Goal: Download file/media

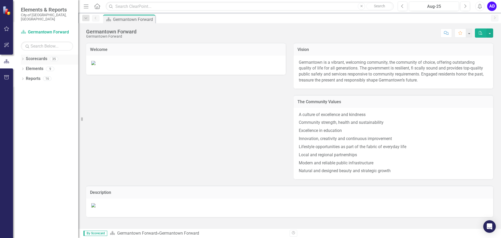
click at [23, 58] on icon "Dropdown" at bounding box center [23, 59] width 4 height 3
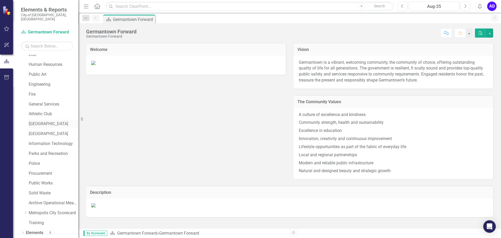
scroll to position [69, 0]
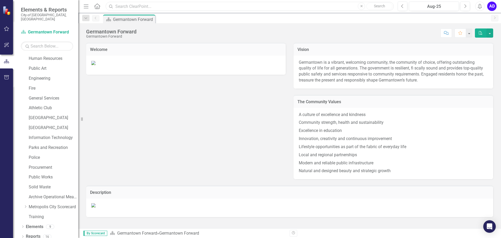
click at [131, 5] on input "text" at bounding box center [250, 6] width 288 height 9
type input "library"
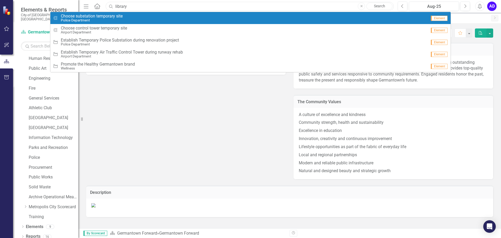
click at [214, 8] on input "library" at bounding box center [250, 6] width 288 height 9
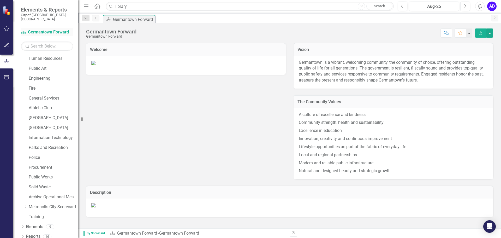
click at [39, 29] on link "Scorecard Germantown Forward" at bounding box center [47, 32] width 52 height 6
click at [23, 225] on icon "Dropdown" at bounding box center [23, 226] width 4 height 3
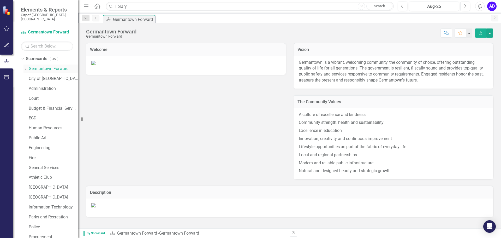
click at [55, 66] on link "Germantown Forward" at bounding box center [54, 69] width 50 height 6
click at [25, 67] on icon "Dropdown" at bounding box center [25, 68] width 4 height 3
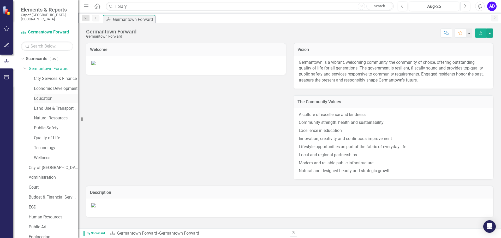
click at [50, 94] on div "Education" at bounding box center [56, 98] width 44 height 9
click at [48, 95] on link "Education" at bounding box center [56, 98] width 44 height 6
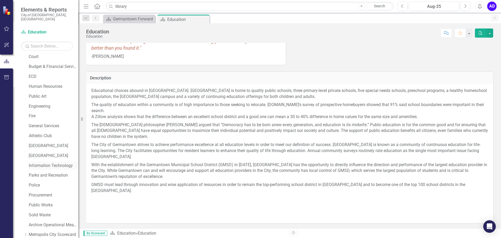
scroll to position [208, 0]
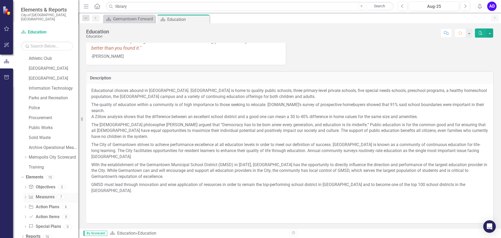
click at [25, 196] on icon "Dropdown" at bounding box center [25, 197] width 4 height 3
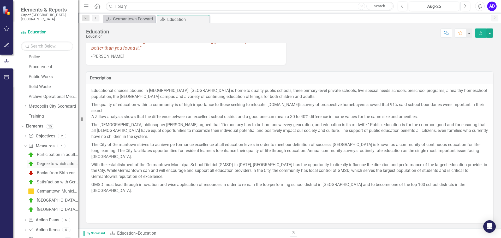
scroll to position [260, 0]
click at [47, 142] on link "Measure Measures" at bounding box center [41, 145] width 26 height 6
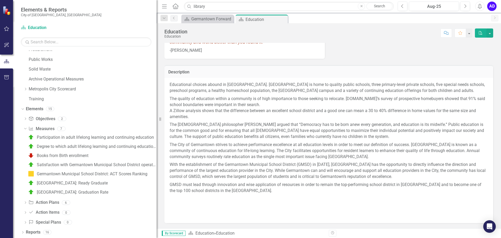
drag, startPoint x: 81, startPoint y: 119, endPoint x: 180, endPoint y: 128, distance: 99.2
click at [180, 128] on div "Elements & Reports City of [GEOGRAPHIC_DATA], [GEOGRAPHIC_DATA] Scorecard Educa…" at bounding box center [250, 119] width 501 height 238
click at [93, 137] on div "Participation in adult lifelong learning and continuing education" at bounding box center [95, 137] width 117 height 5
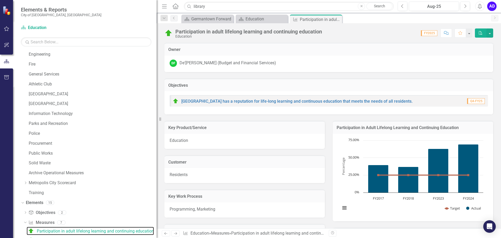
scroll to position [175, 0]
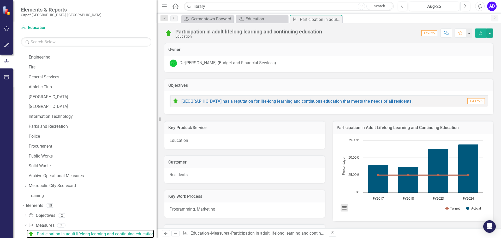
click at [344, 209] on button "View chart menu, Chart" at bounding box center [344, 207] width 7 height 7
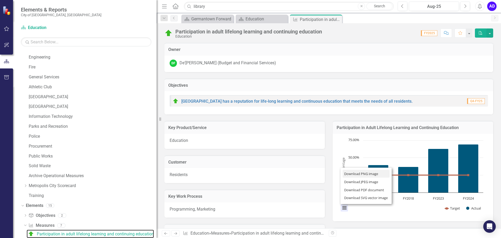
click at [362, 174] on li "Download PNG image" at bounding box center [365, 174] width 47 height 8
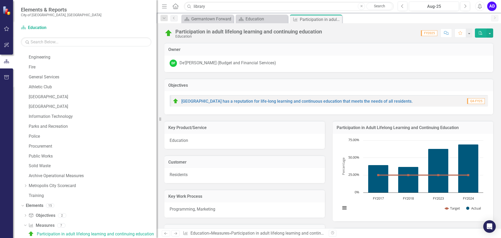
click at [384, 38] on div "Participation in adult lifelong learning and continuing education Education Sco…" at bounding box center [328, 31] width 344 height 16
click at [341, 209] on button "View chart menu, Chart" at bounding box center [344, 207] width 7 height 7
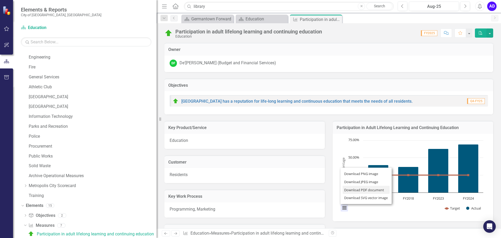
click at [353, 190] on li "Download PDF document" at bounding box center [365, 189] width 47 height 8
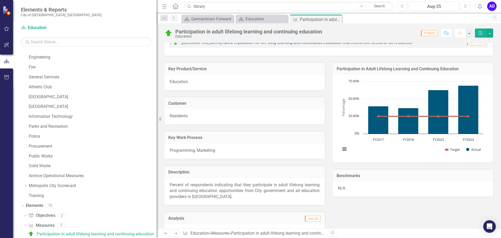
scroll to position [55, 0]
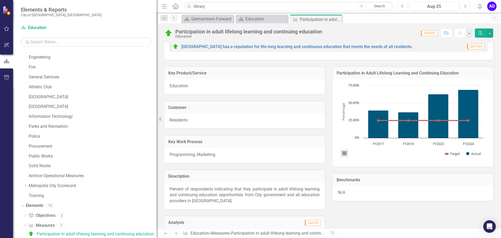
click at [343, 151] on button "View chart menu, Chart" at bounding box center [344, 152] width 7 height 7
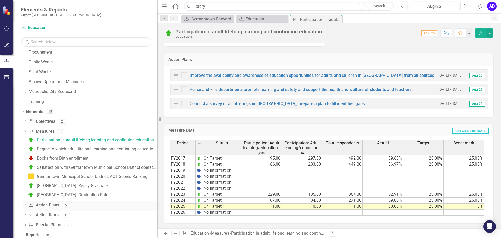
scroll to position [271, 0]
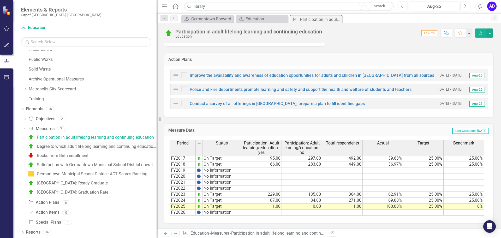
click at [94, 146] on div "Degree to which adult lifelong learning and continuing education needs are met" at bounding box center [97, 146] width 120 height 5
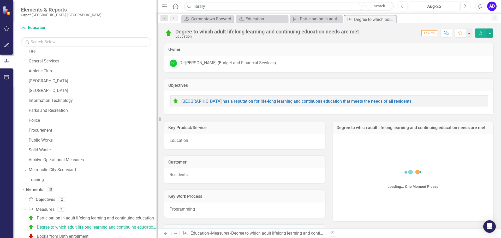
scroll to position [184, 0]
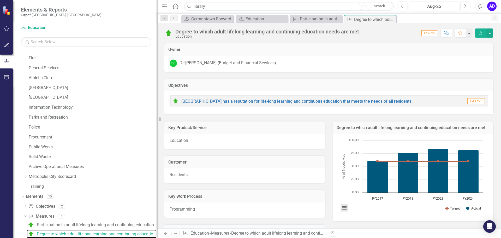
click at [341, 208] on button "View chart menu, Chart" at bounding box center [344, 207] width 7 height 7
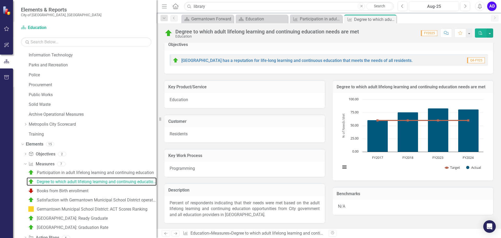
scroll to position [40, 0]
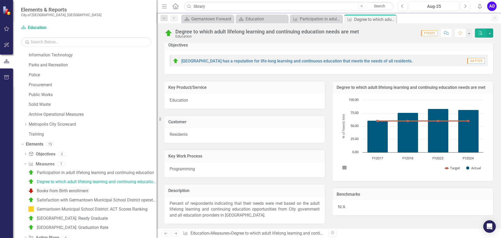
click at [73, 190] on div "Books from Birth enrollment" at bounding box center [63, 190] width 52 height 5
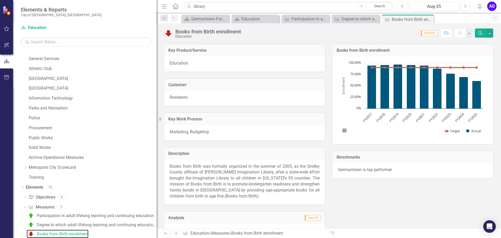
scroll to position [78, 0]
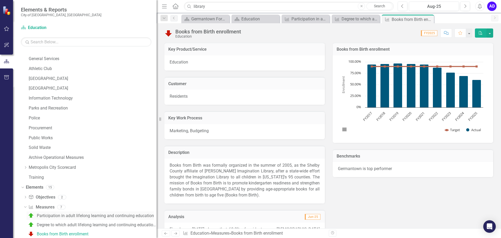
click at [102, 212] on link "Participation in adult lifelong learning and continuing education" at bounding box center [90, 215] width 127 height 8
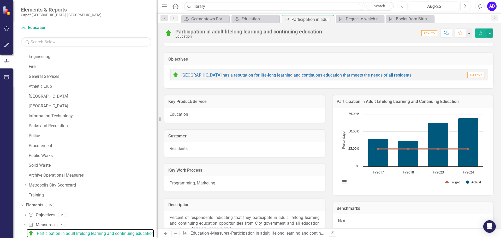
scroll to position [175, 0]
click at [8, 14] on img at bounding box center [7, 10] width 10 height 10
click at [5, 78] on icon "button" at bounding box center [6, 77] width 5 height 4
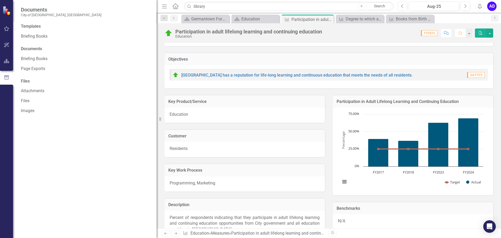
click at [8, 14] on img at bounding box center [7, 10] width 10 height 10
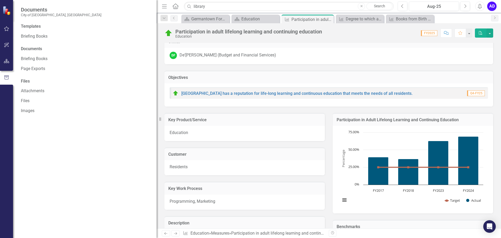
scroll to position [0, 0]
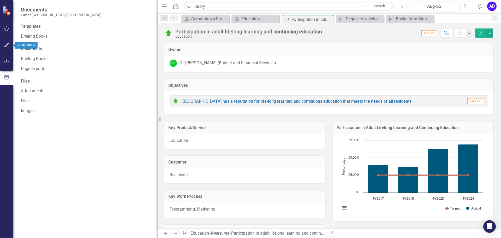
click at [5, 45] on icon "button" at bounding box center [6, 45] width 5 height 5
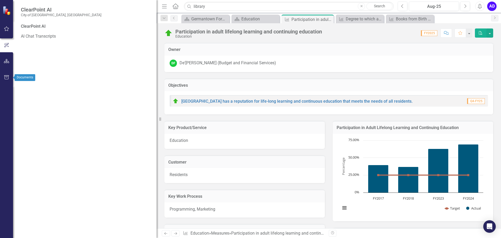
click at [8, 79] on icon "button" at bounding box center [6, 77] width 5 height 4
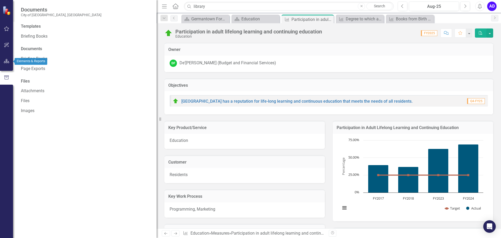
click at [8, 62] on icon "button" at bounding box center [6, 61] width 5 height 4
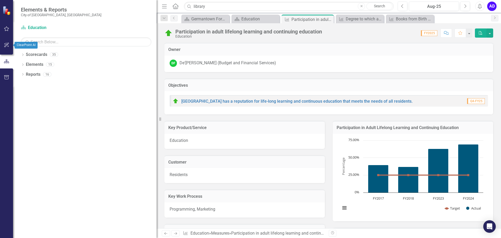
click at [7, 46] on icon "button" at bounding box center [6, 45] width 5 height 4
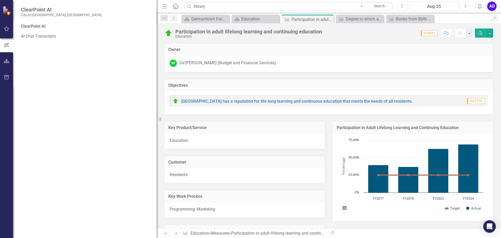
click at [7, 13] on img at bounding box center [7, 11] width 10 height 10
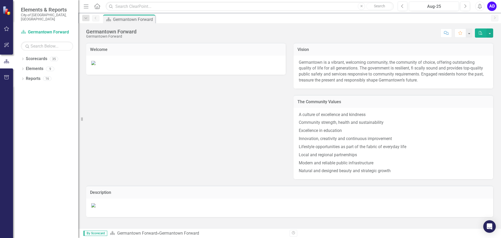
click at [87, 7] on icon "Menu" at bounding box center [86, 5] width 7 height 5
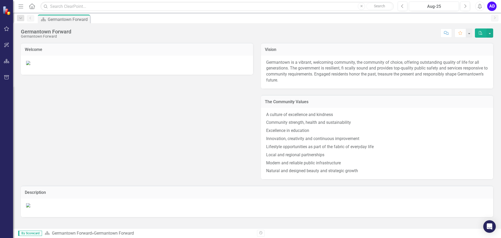
click at [21, 7] on icon "Menu" at bounding box center [20, 5] width 7 height 5
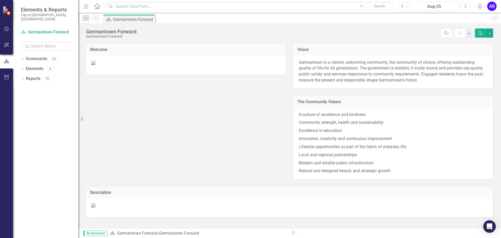
click at [87, 5] on icon "Menu" at bounding box center [86, 5] width 7 height 5
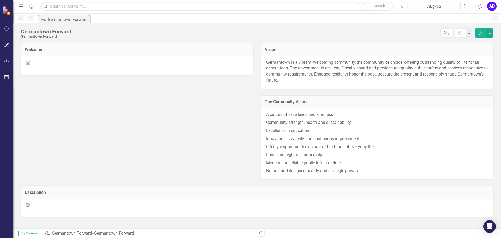
click at [21, 19] on icon "Dropdown" at bounding box center [20, 18] width 5 height 4
click at [93, 7] on input "text" at bounding box center [216, 6] width 353 height 9
